Goal: Task Accomplishment & Management: Use online tool/utility

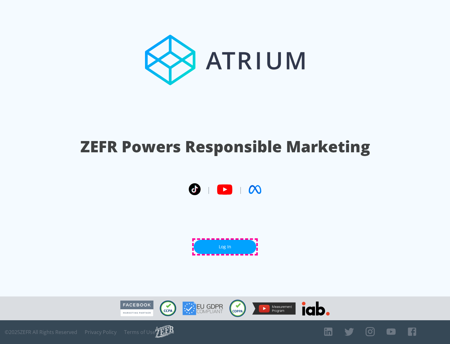
click at [225, 247] on link "Log In" at bounding box center [225, 247] width 62 height 14
